Goal: Use online tool/utility: Utilize a website feature to perform a specific function

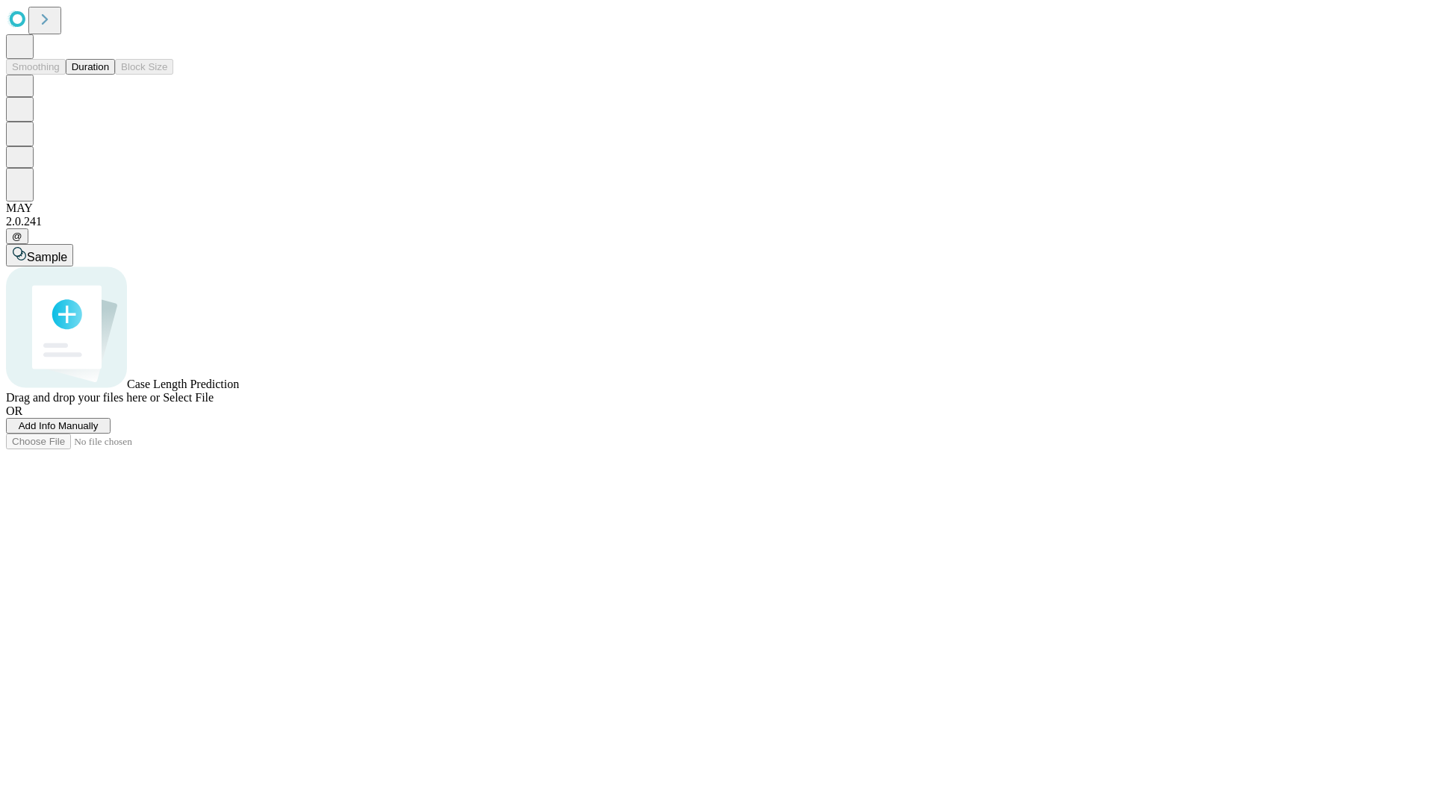
click at [109, 75] on button "Duration" at bounding box center [90, 67] width 49 height 16
click at [99, 432] on span "Add Info Manually" at bounding box center [59, 425] width 80 height 11
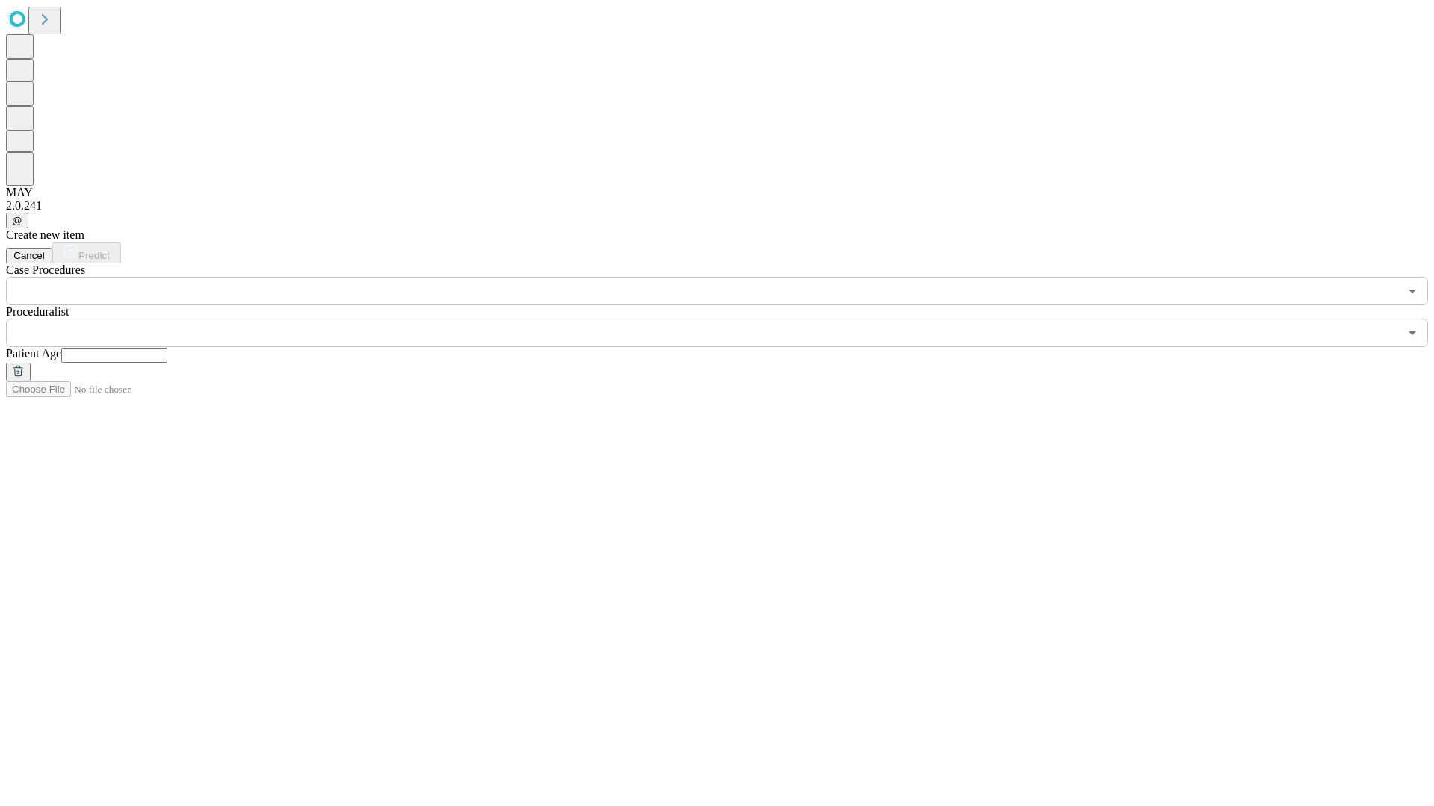
click at [167, 348] on input "text" at bounding box center [114, 355] width 106 height 15
type input "**"
click at [727, 319] on input "text" at bounding box center [702, 333] width 1393 height 28
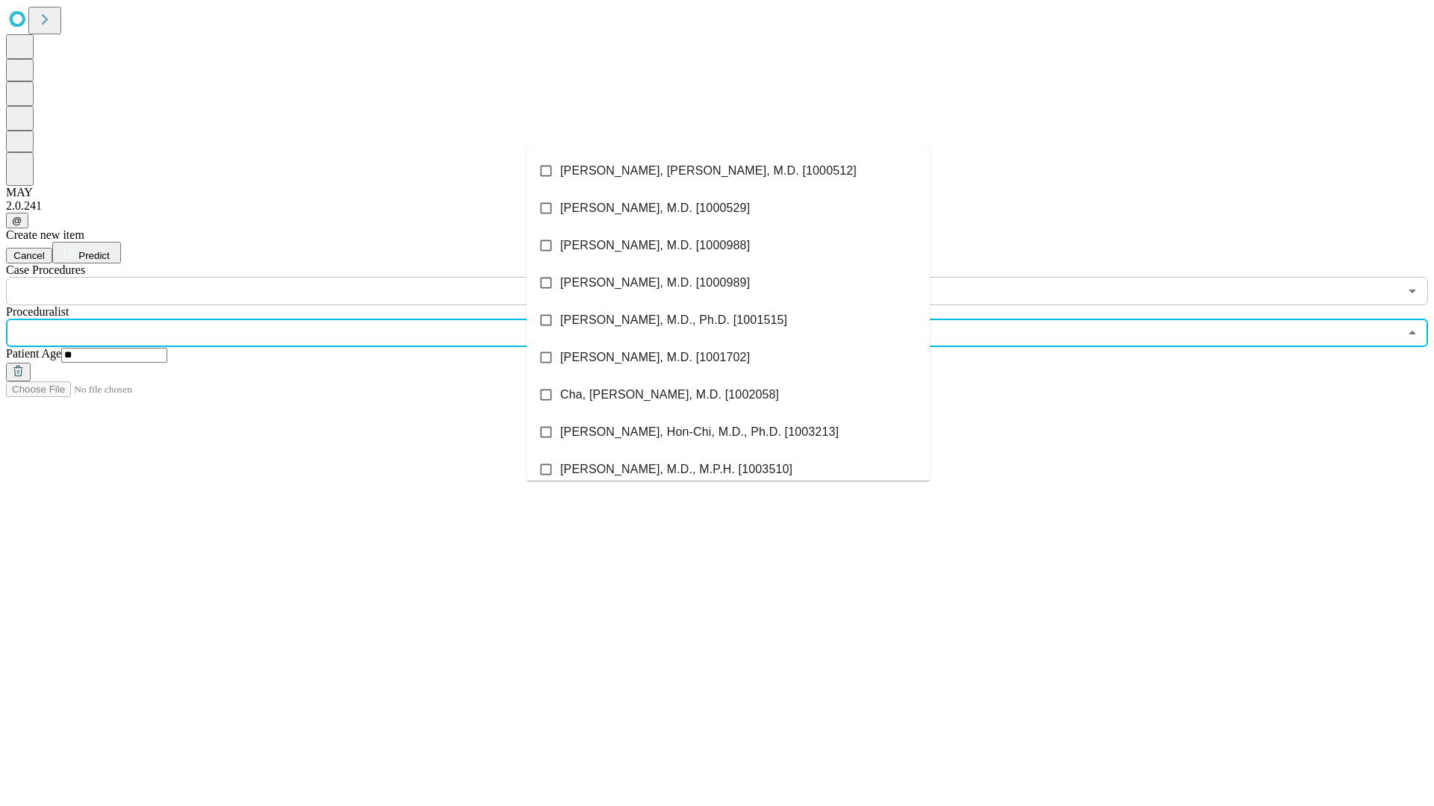
click at [728, 171] on li "[PERSON_NAME], [PERSON_NAME], M.D. [1000512]" at bounding box center [727, 170] width 403 height 37
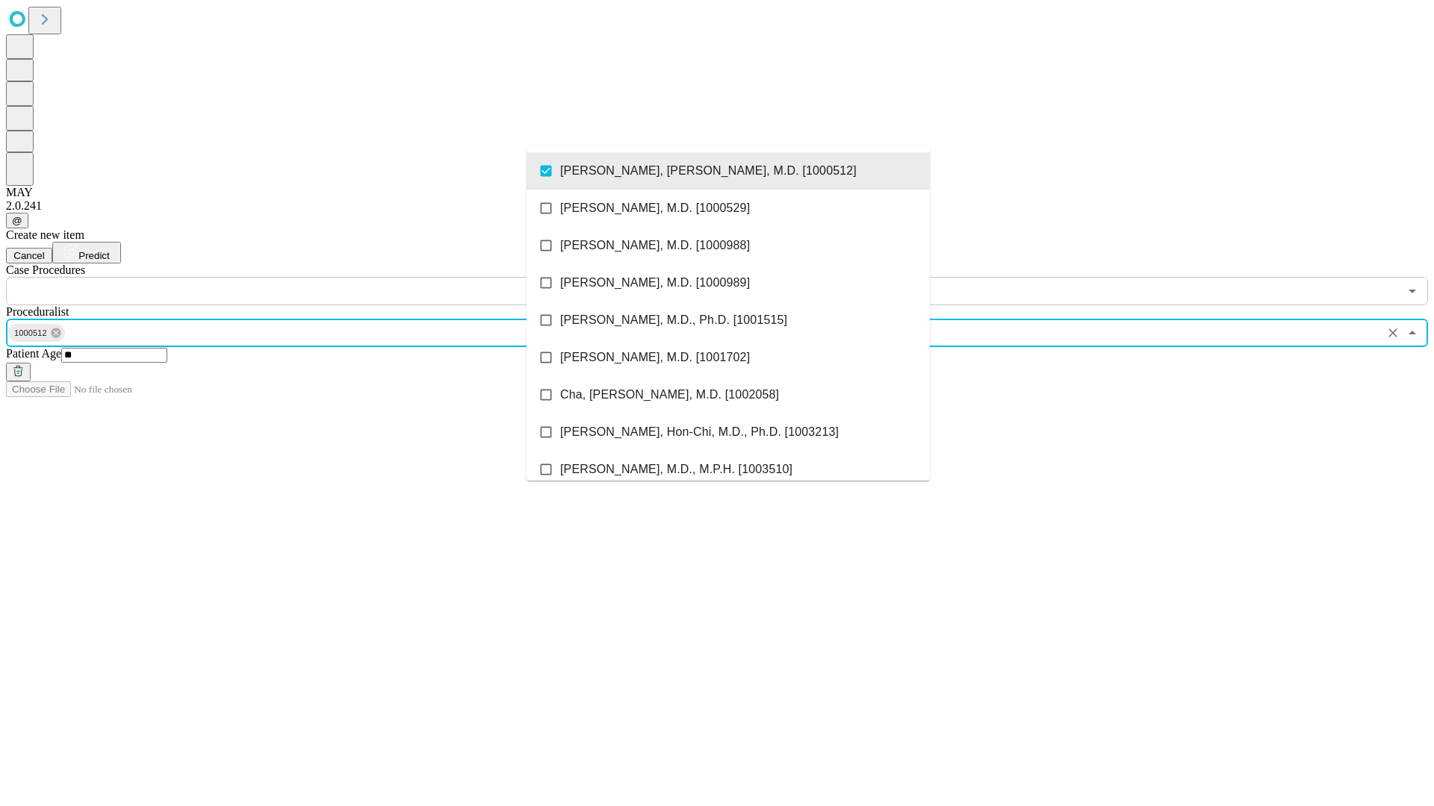
click at [314, 277] on input "text" at bounding box center [702, 291] width 1393 height 28
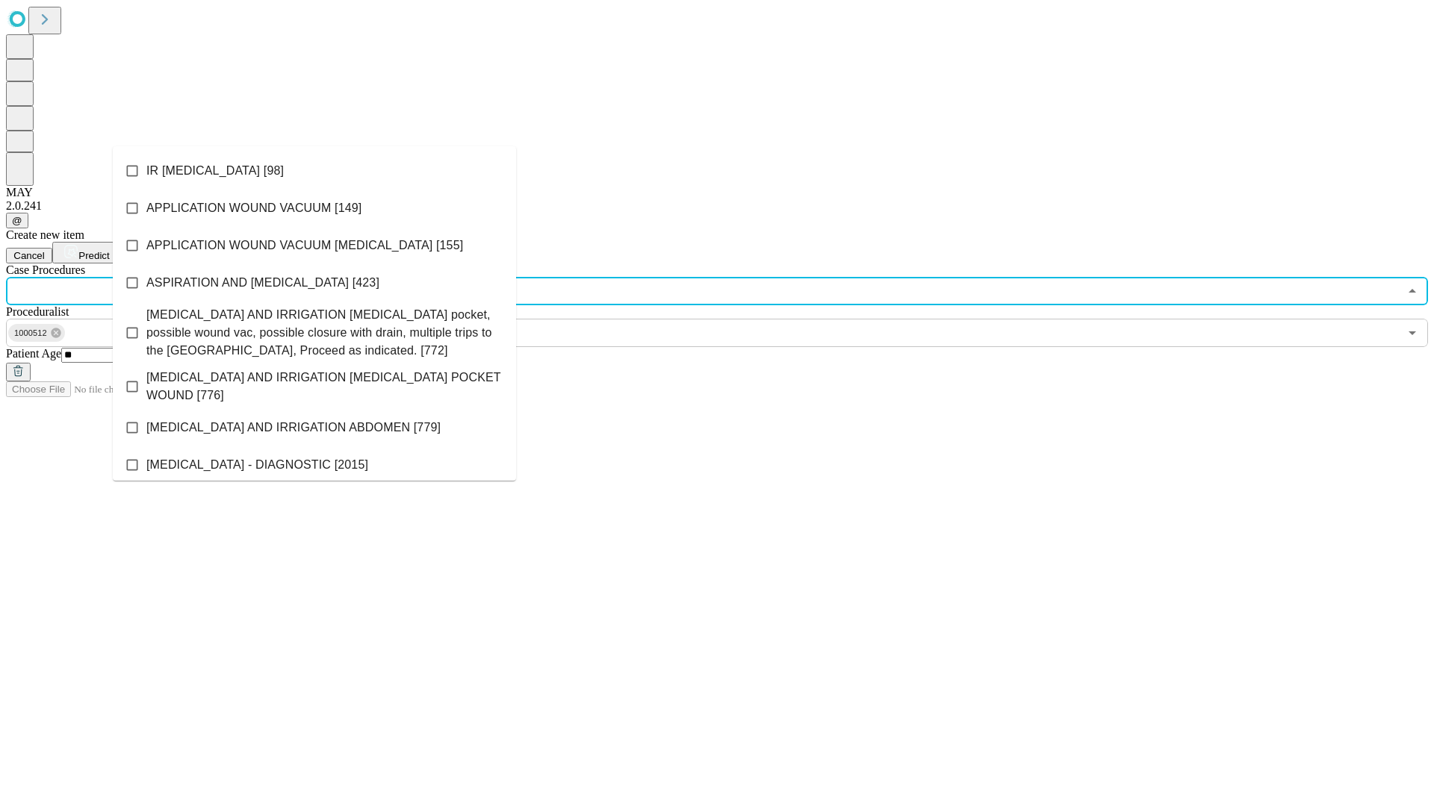
click at [314, 171] on li "IR [MEDICAL_DATA] [98]" at bounding box center [314, 170] width 403 height 37
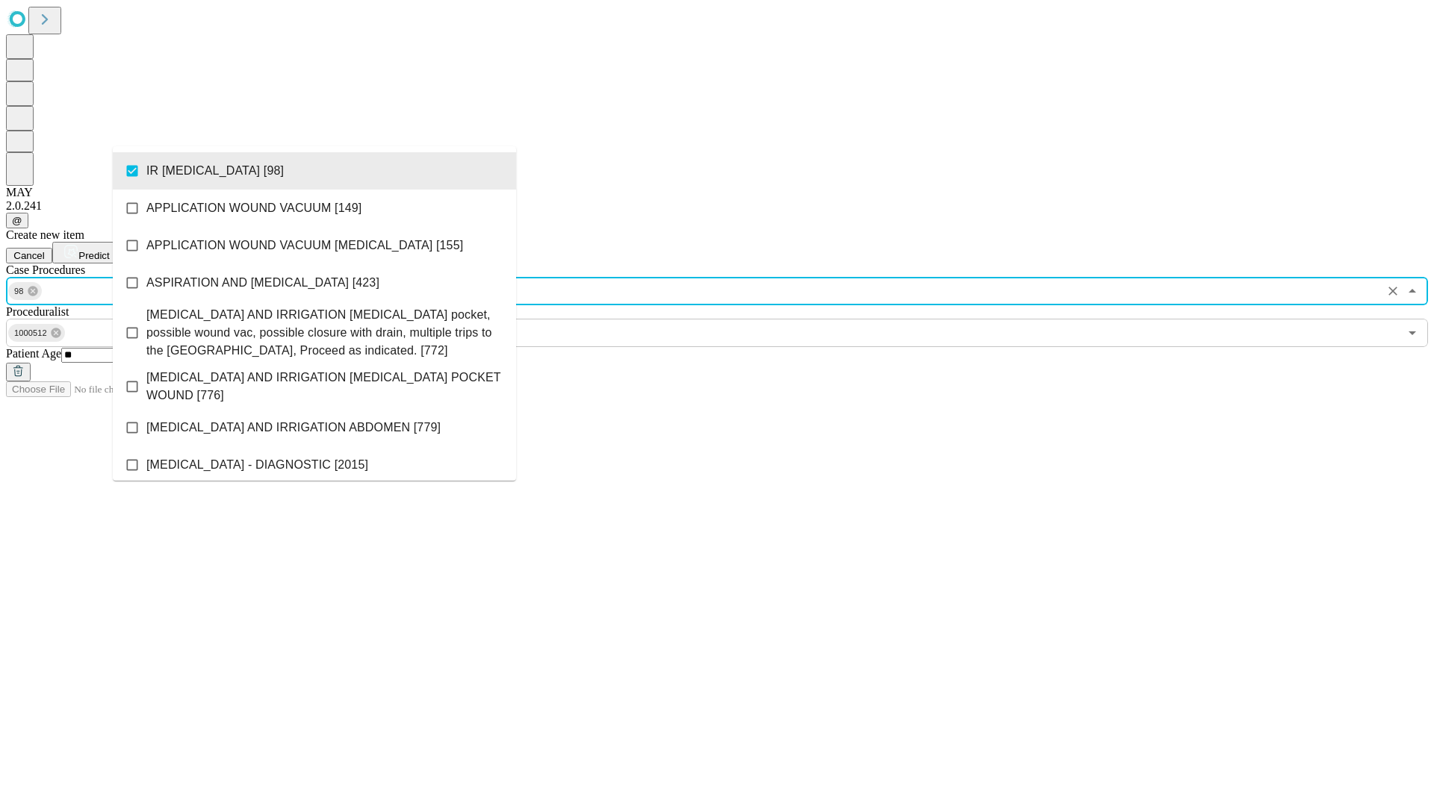
click at [109, 250] on span "Predict" at bounding box center [93, 255] width 31 height 11
